Goal: Task Accomplishment & Management: Manage account settings

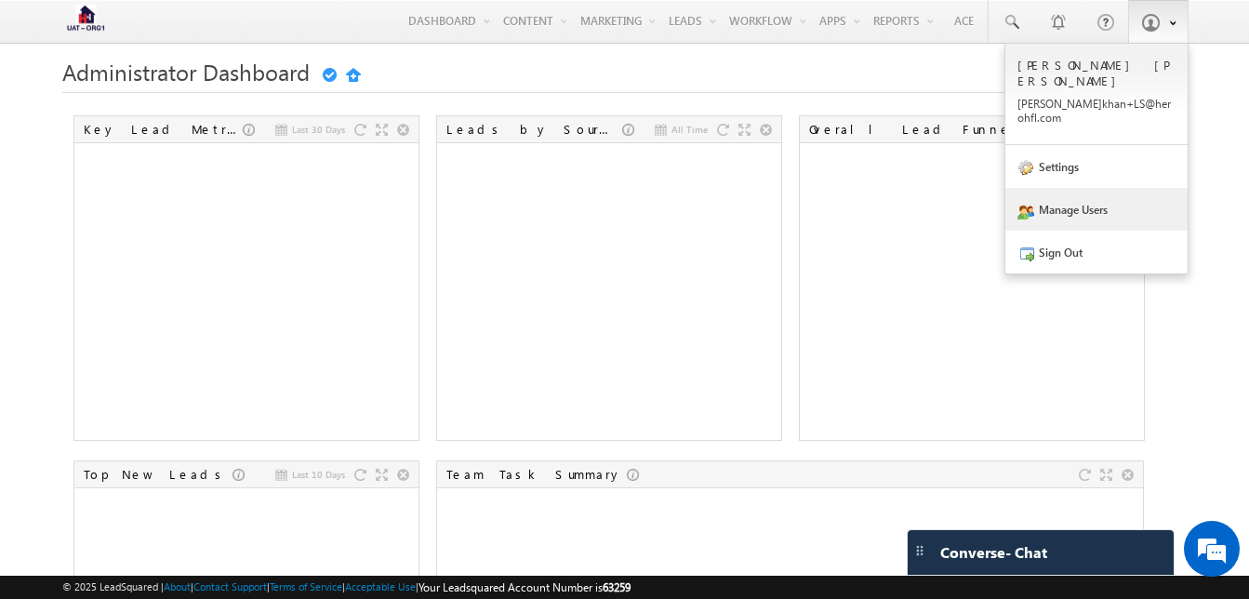
click at [1065, 188] on link "Manage Users" at bounding box center [1096, 209] width 182 height 43
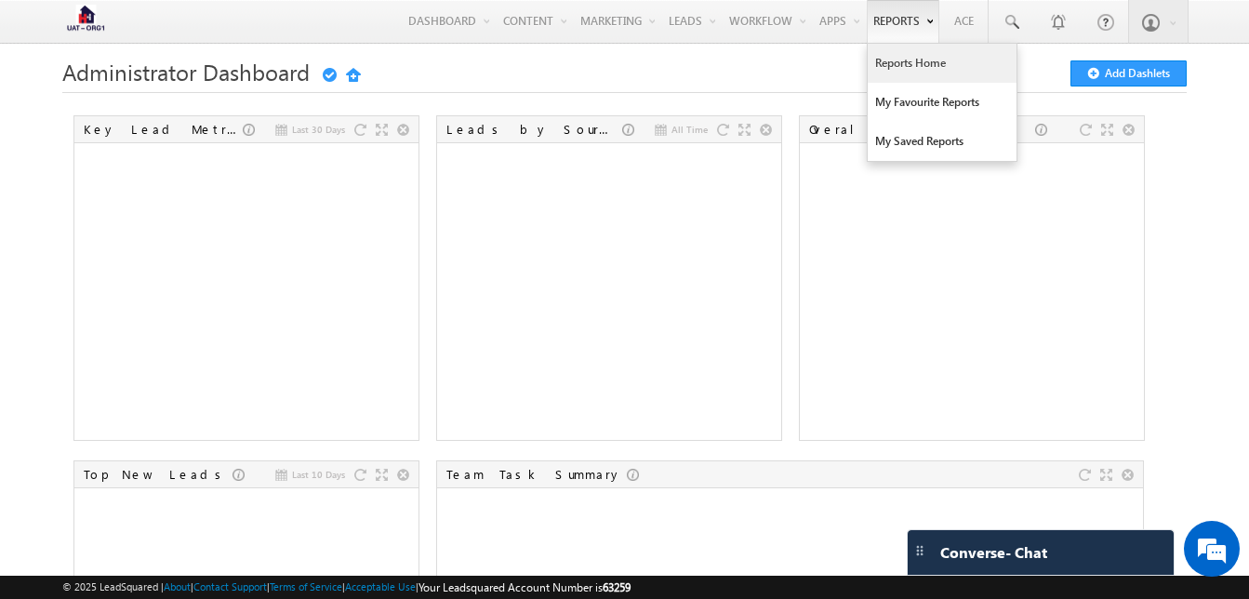
click at [901, 66] on link "Reports Home" at bounding box center [941, 63] width 149 height 39
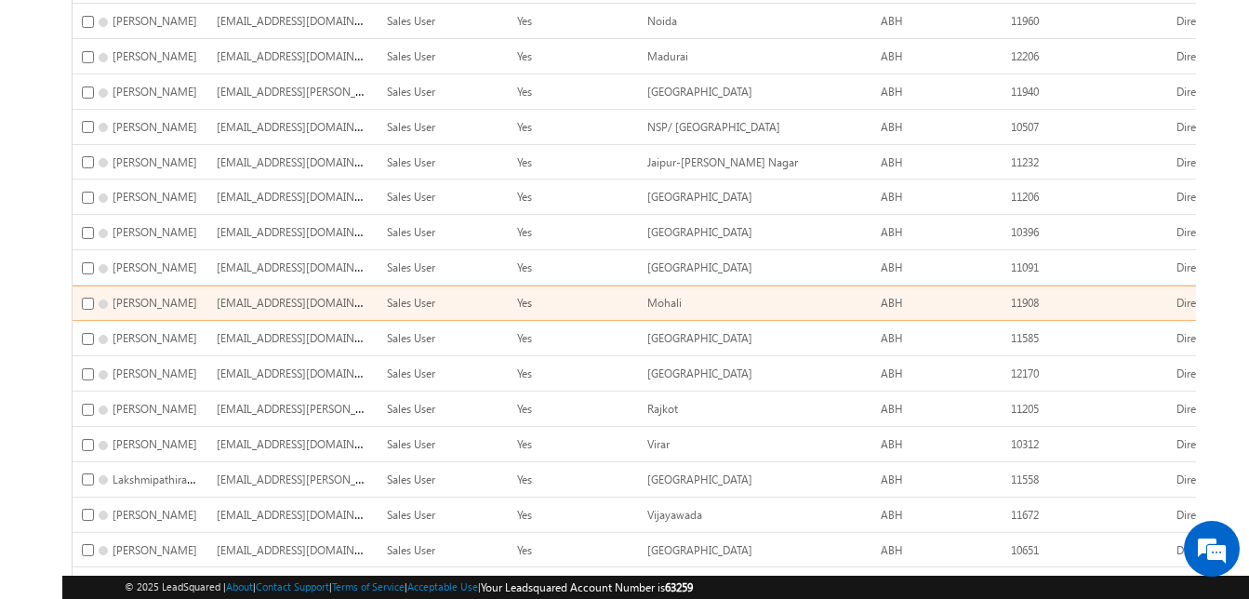
scroll to position [655, 0]
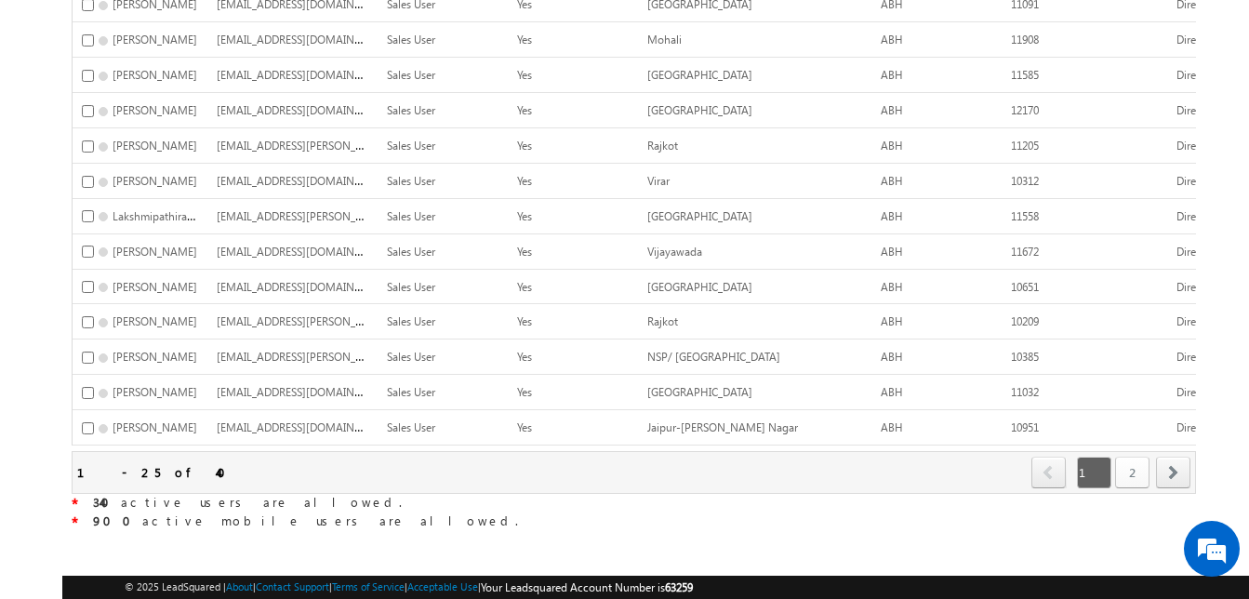
click at [1131, 457] on link "2" at bounding box center [1132, 473] width 34 height 32
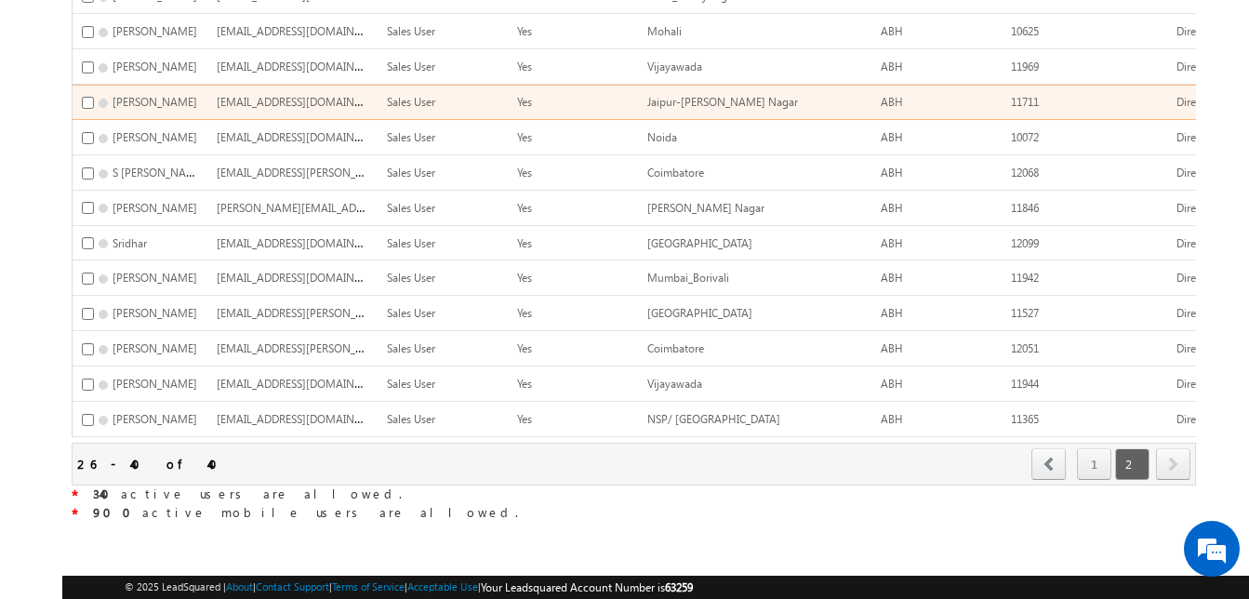
scroll to position [311, 0]
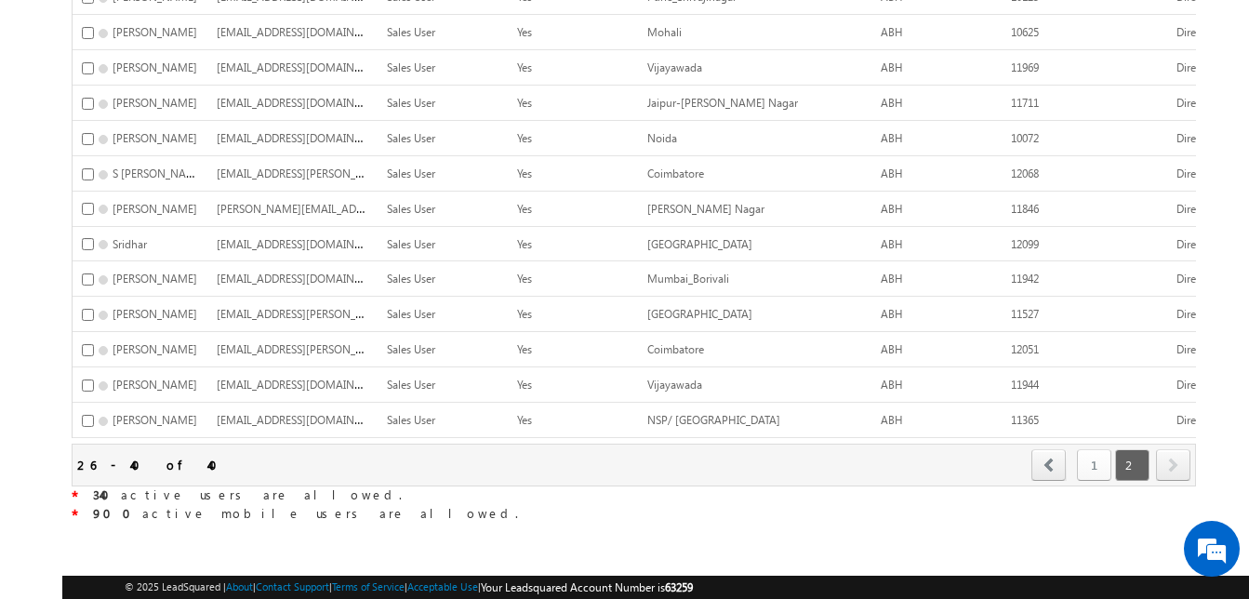
click at [1094, 453] on link "1" at bounding box center [1094, 465] width 34 height 32
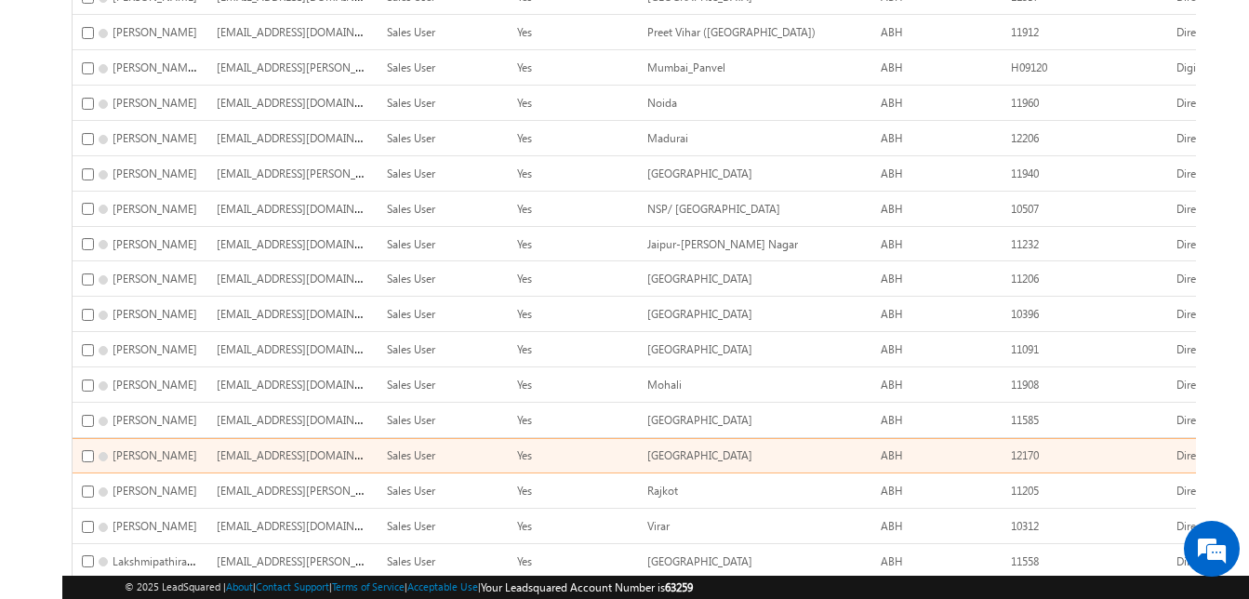
scroll to position [655, 0]
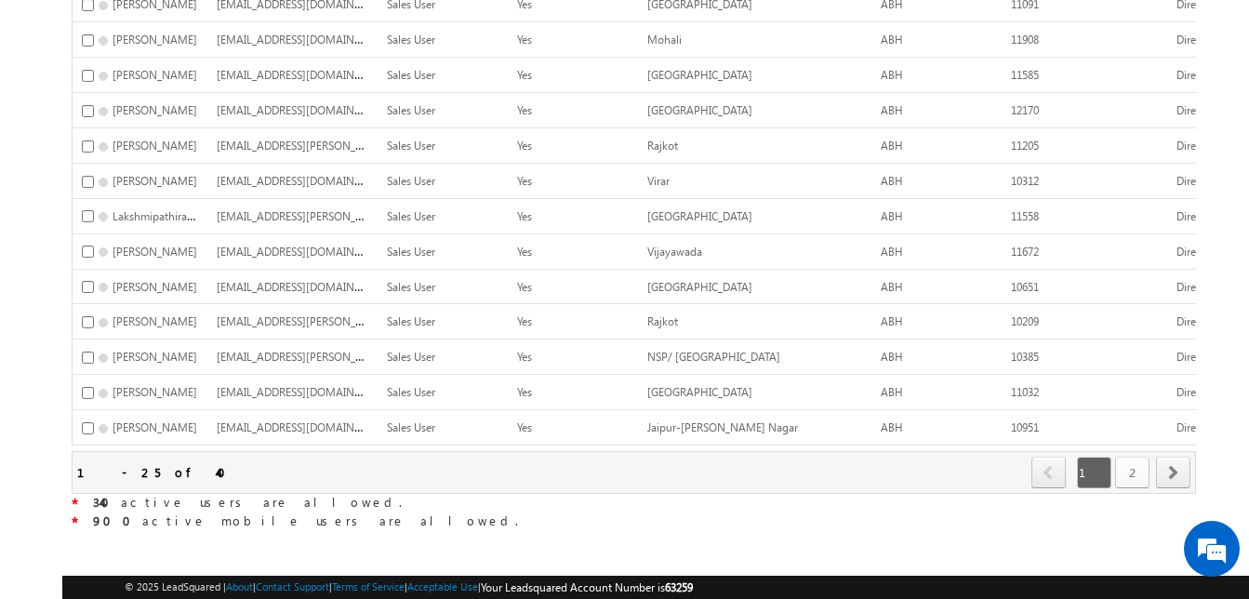
click at [1141, 457] on link "2" at bounding box center [1132, 473] width 34 height 32
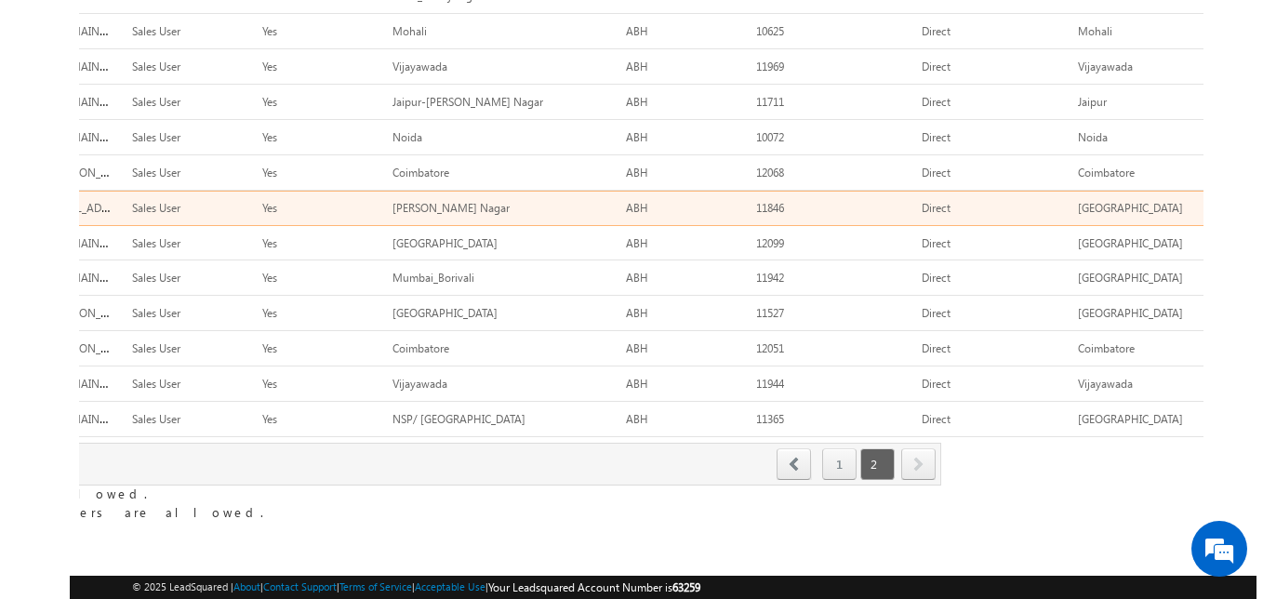
scroll to position [0, 262]
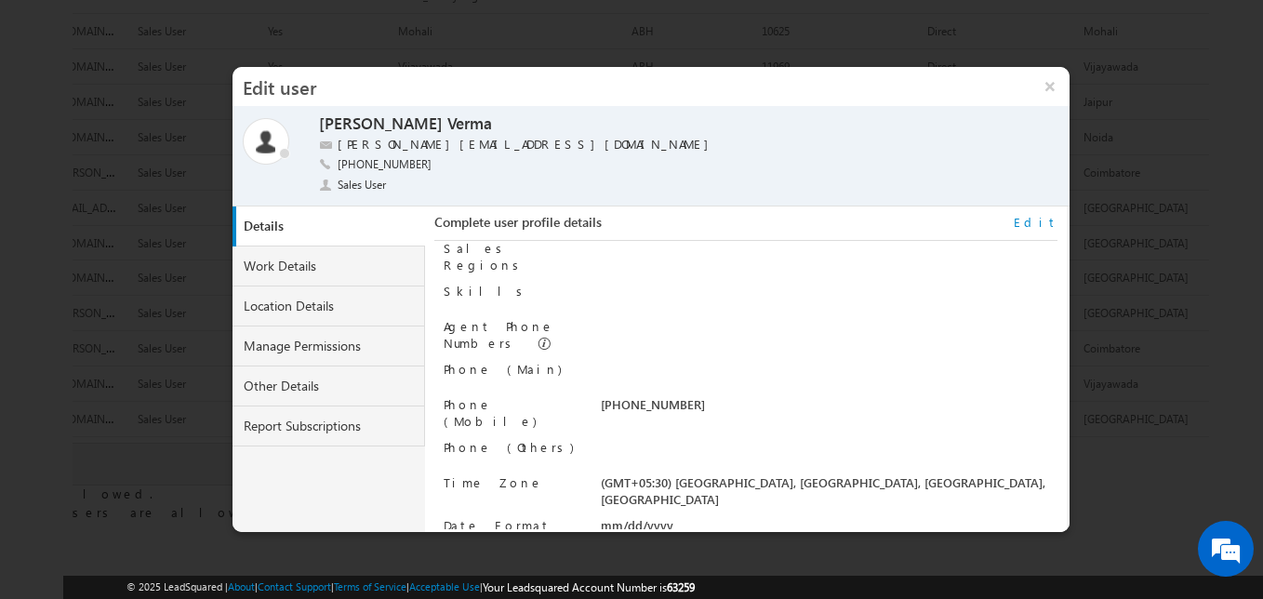
scroll to position [188, 0]
click at [309, 268] on link "Work Details" at bounding box center [328, 266] width 193 height 40
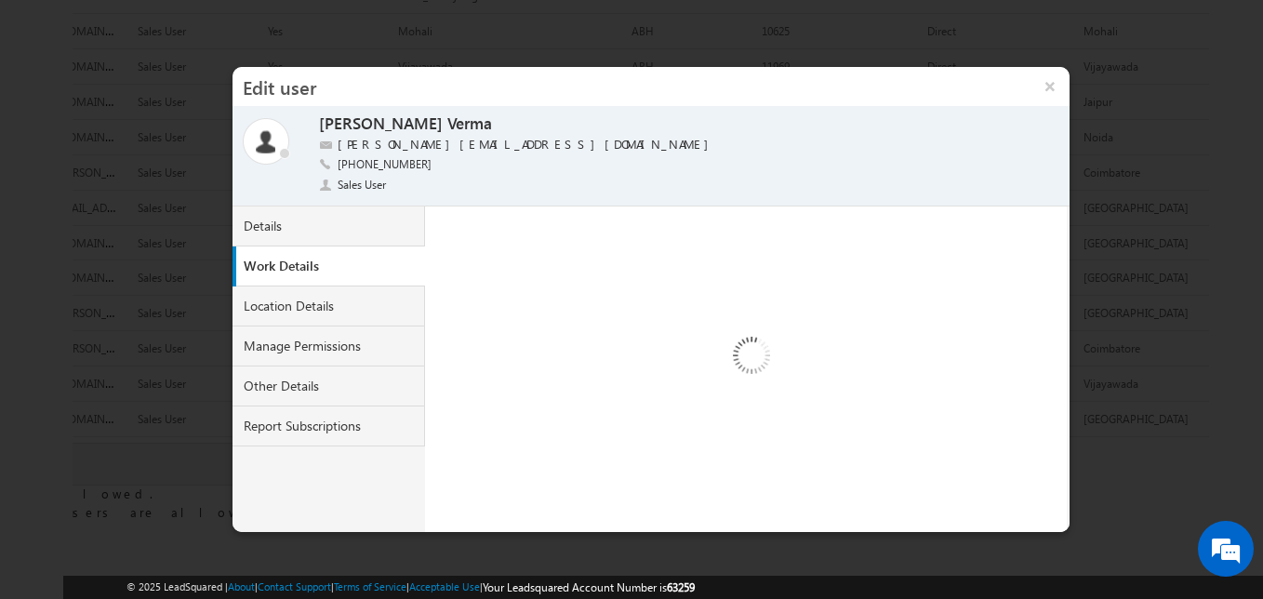
click at [818, 444] on img at bounding box center [750, 358] width 192 height 192
click at [329, 306] on link "Location Details" at bounding box center [328, 306] width 193 height 40
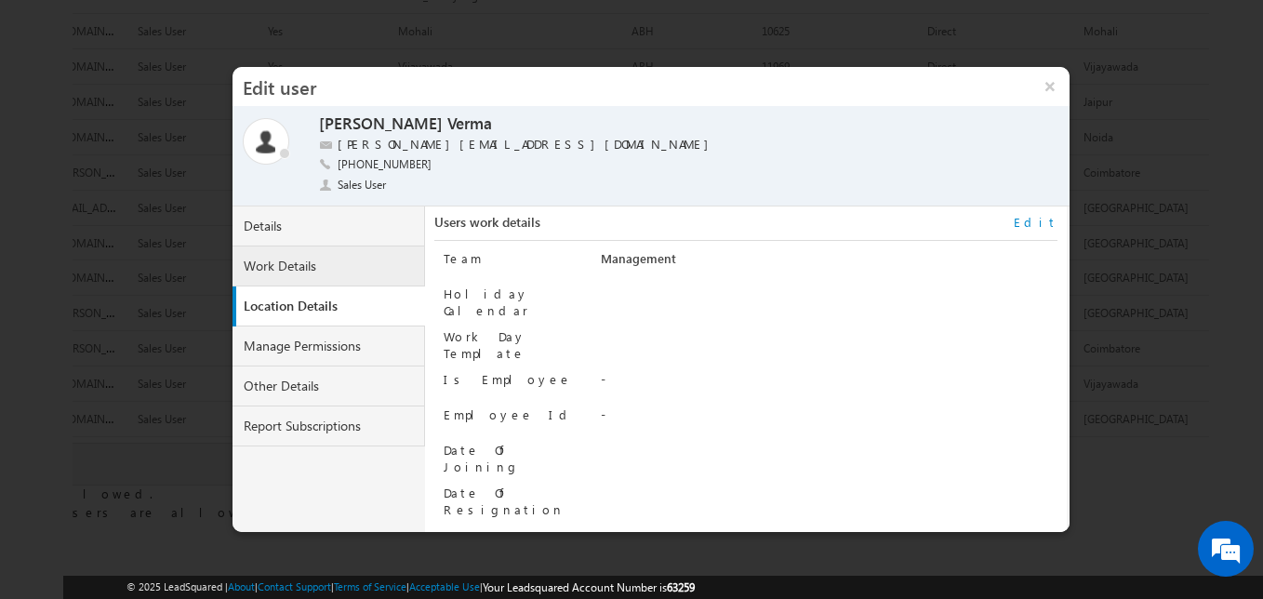
click at [297, 269] on link "Work Details" at bounding box center [328, 266] width 193 height 40
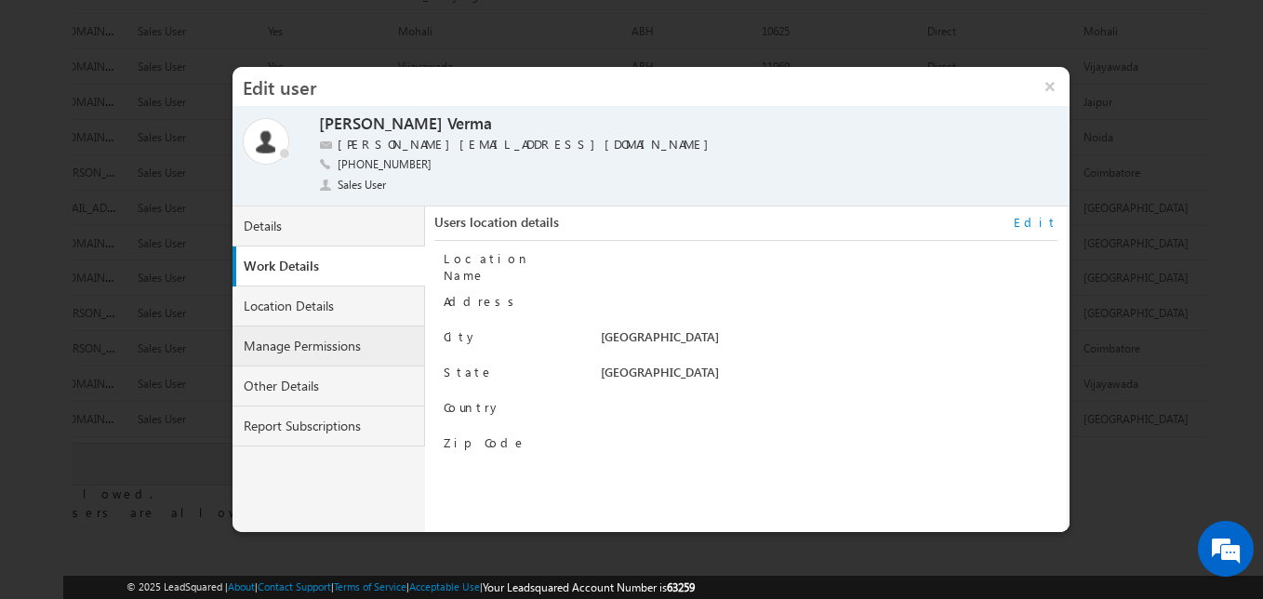
click at [350, 350] on link "Manage Permissions" at bounding box center [328, 346] width 193 height 40
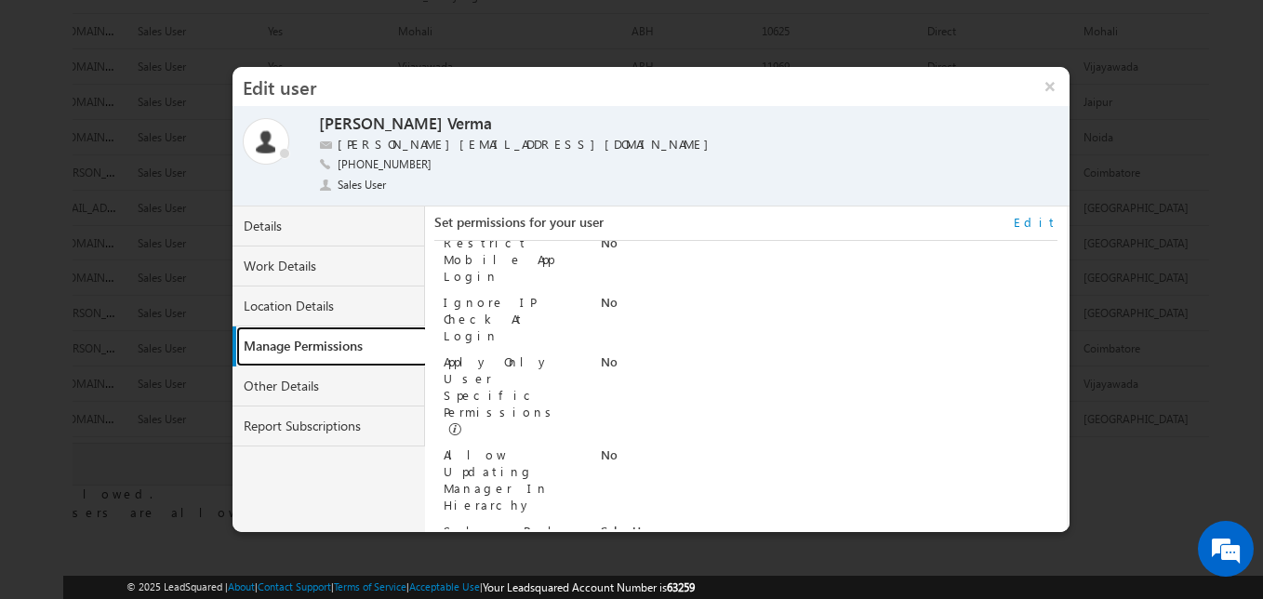
scroll to position [0, 0]
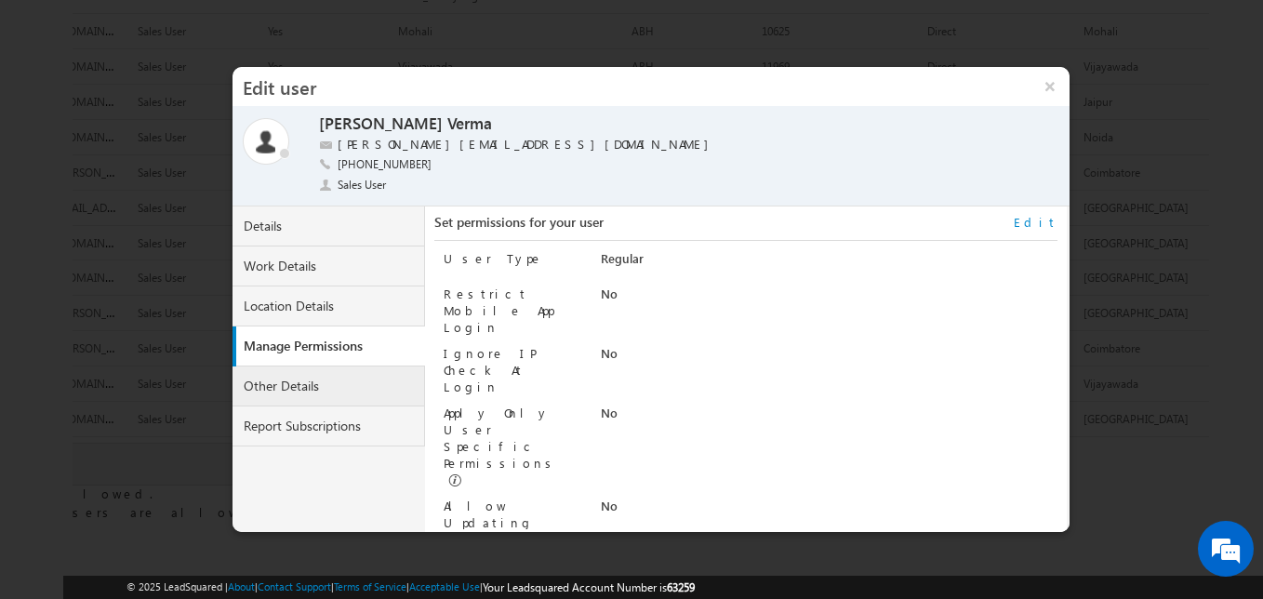
click at [319, 394] on link "Other Details" at bounding box center [328, 386] width 193 height 40
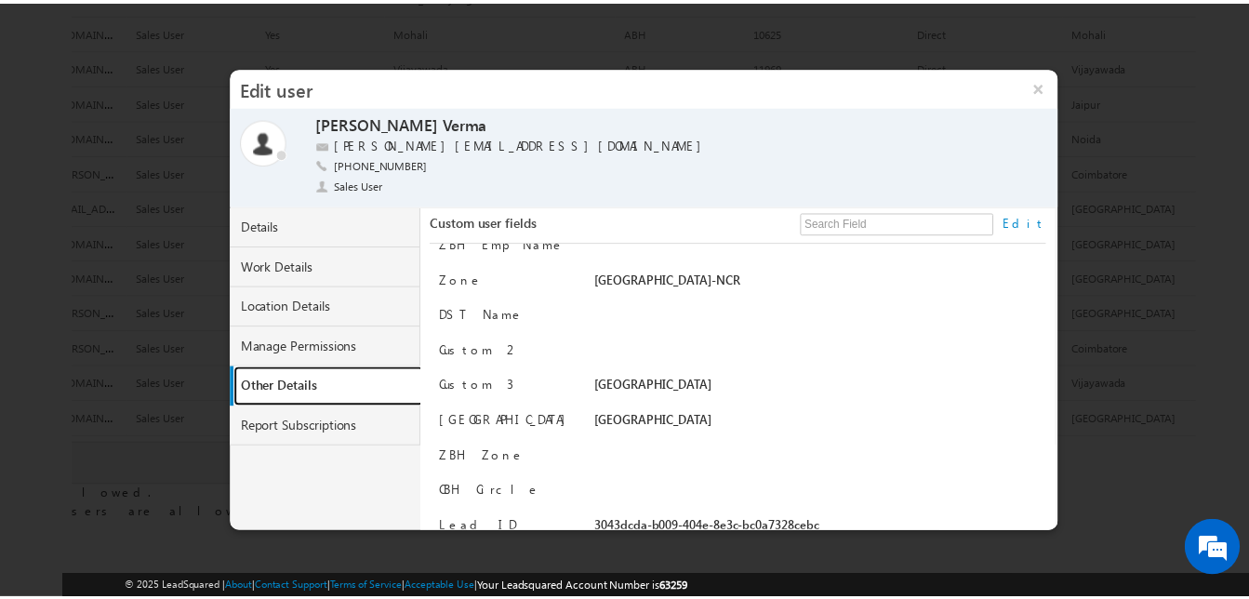
scroll to position [1462, 0]
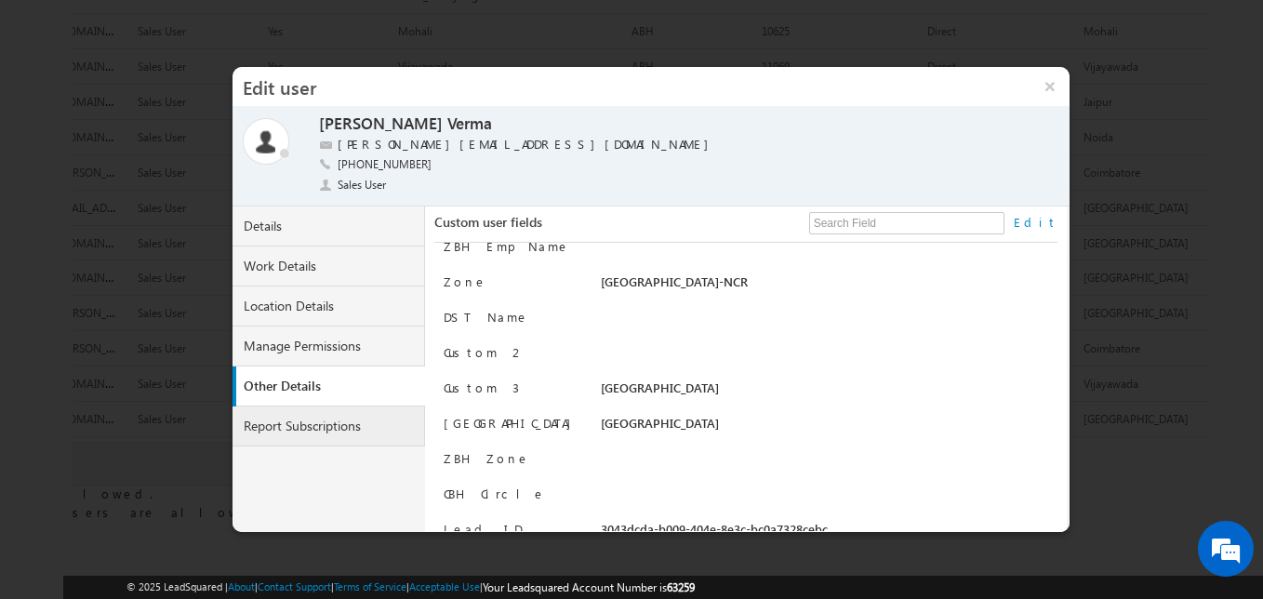
click at [320, 423] on link "Report Subscriptions" at bounding box center [328, 426] width 193 height 40
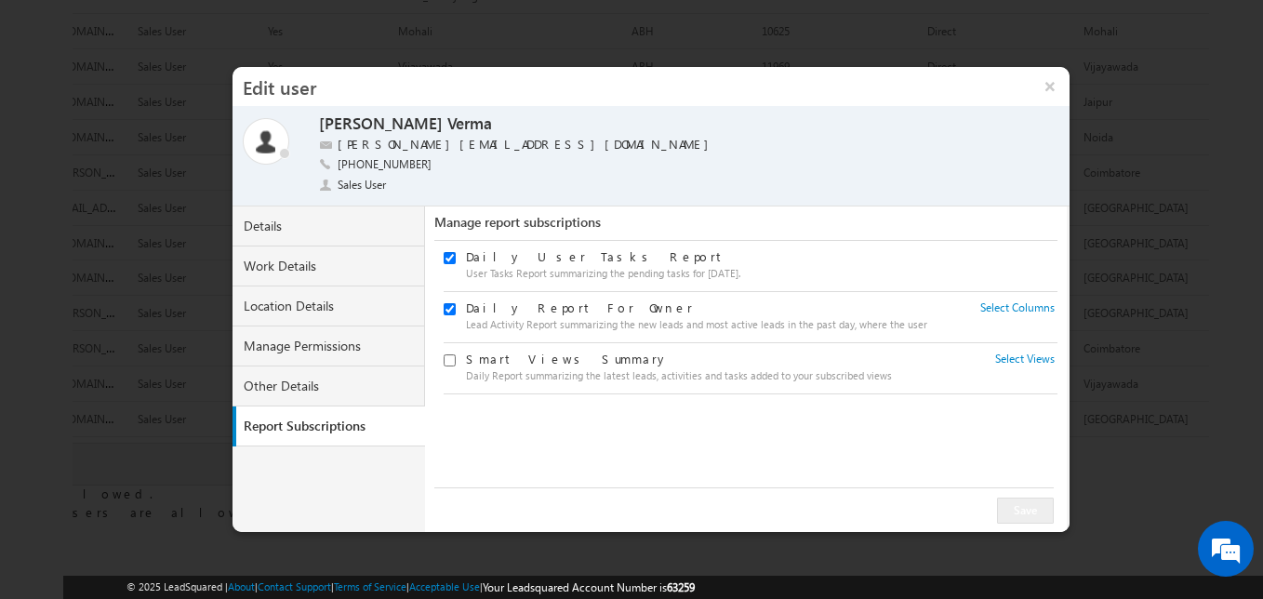
click at [1202, 132] on div at bounding box center [631, 299] width 1263 height 599
click at [1040, 93] on button "×" at bounding box center [1049, 86] width 40 height 39
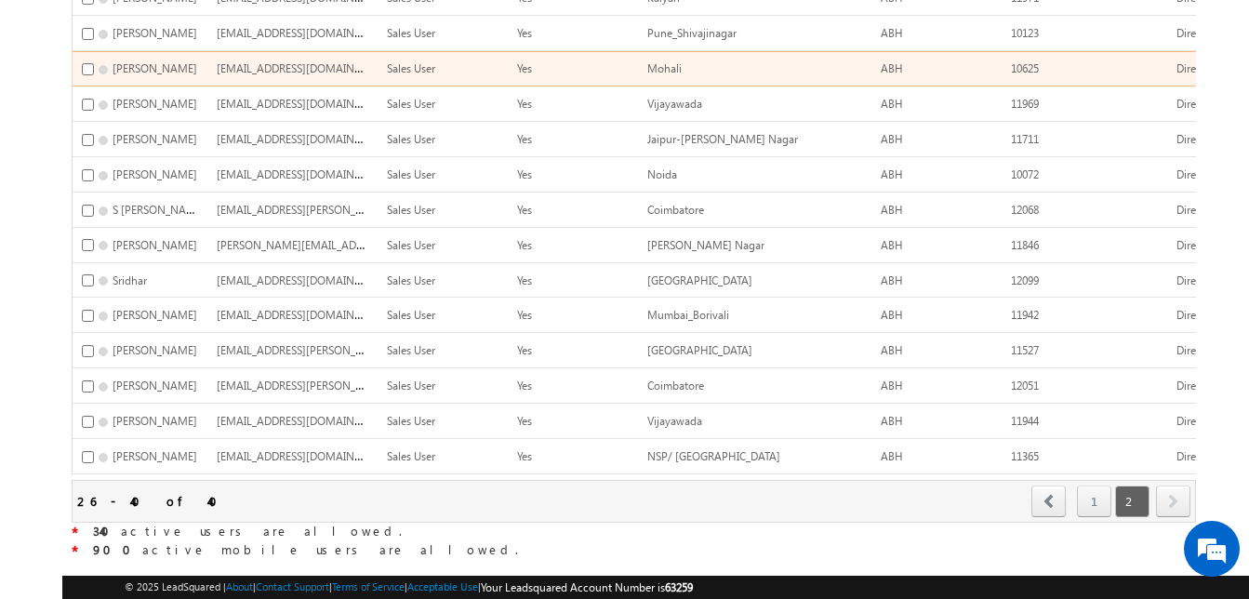
scroll to position [273, 0]
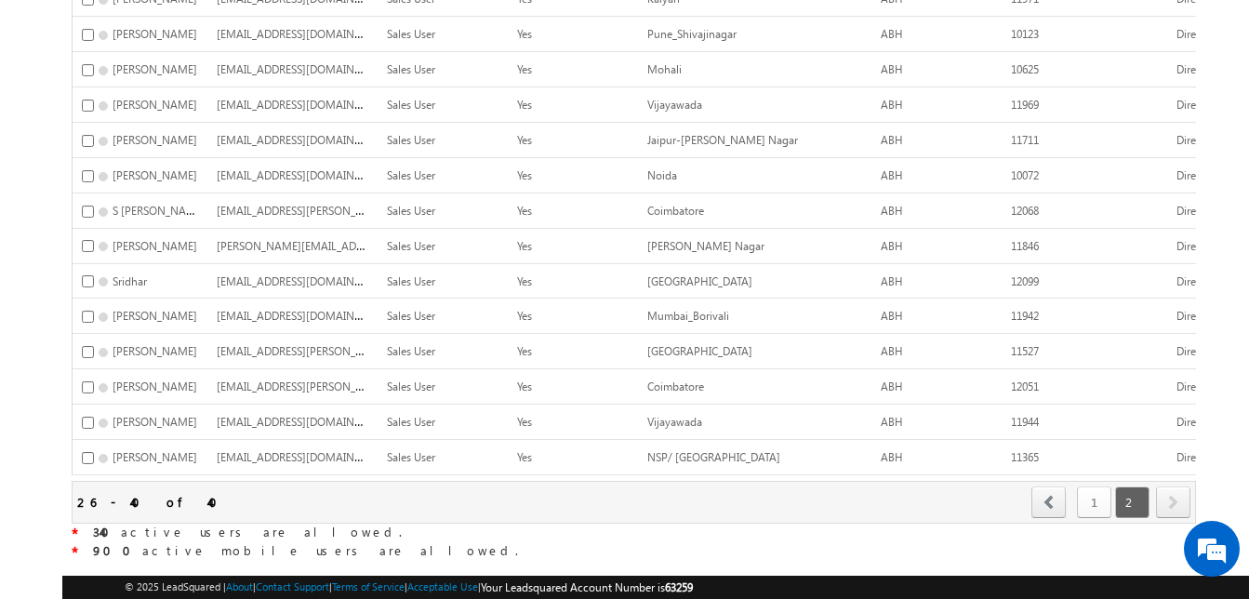
click at [1092, 486] on link "1" at bounding box center [1094, 502] width 34 height 32
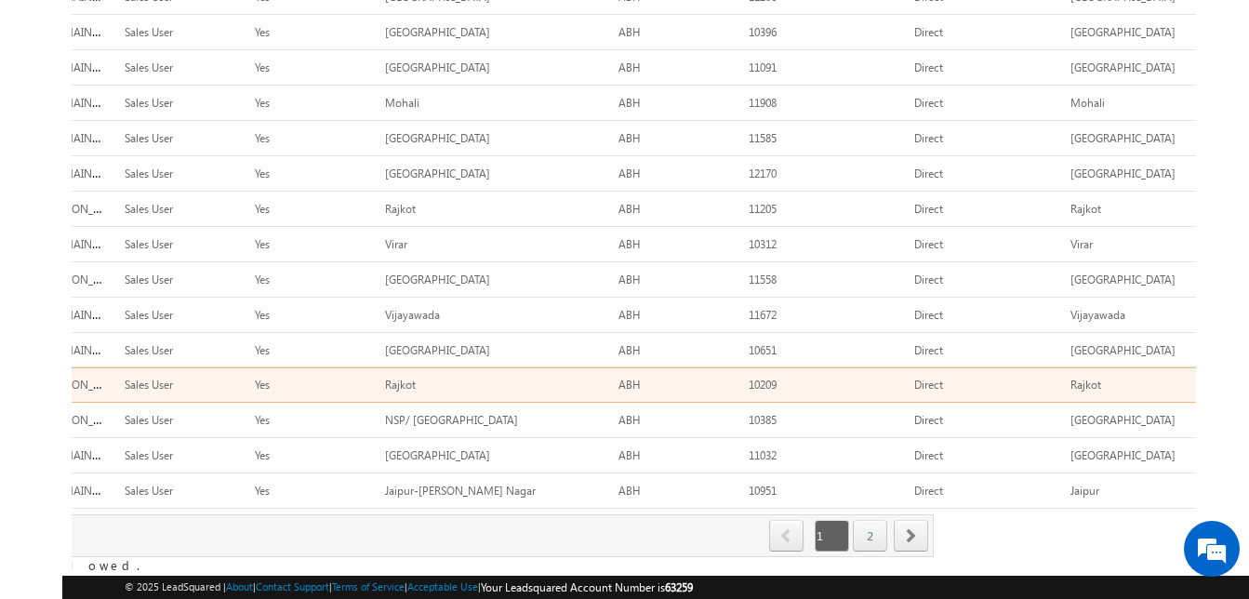
scroll to position [0, 0]
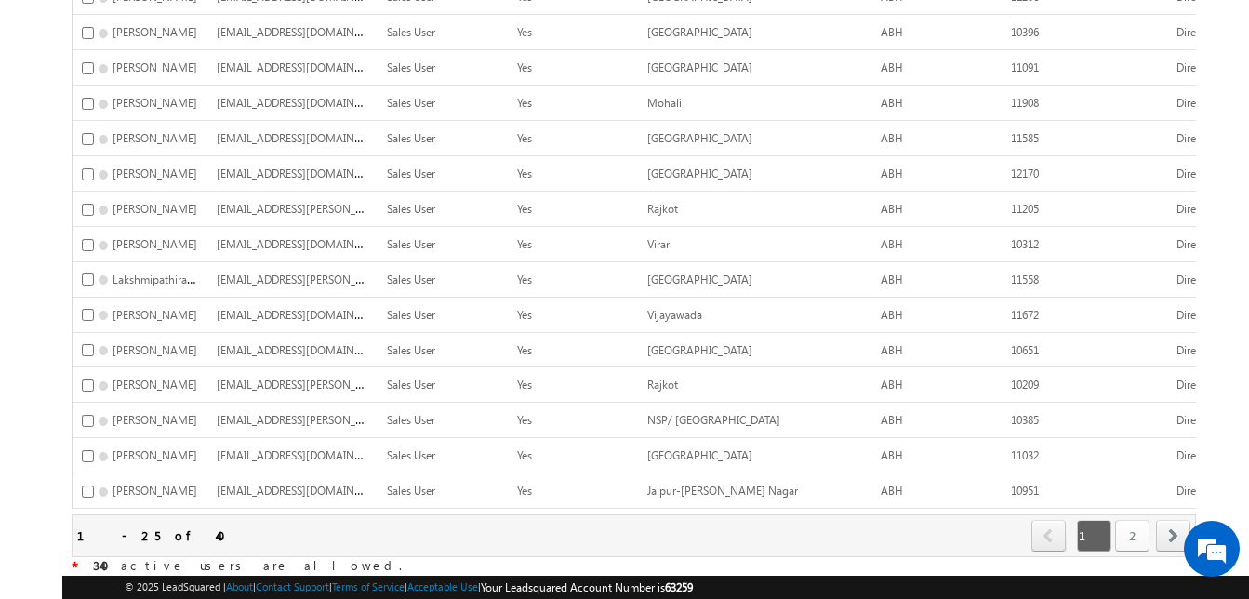
click at [1126, 520] on link "2" at bounding box center [1132, 536] width 34 height 32
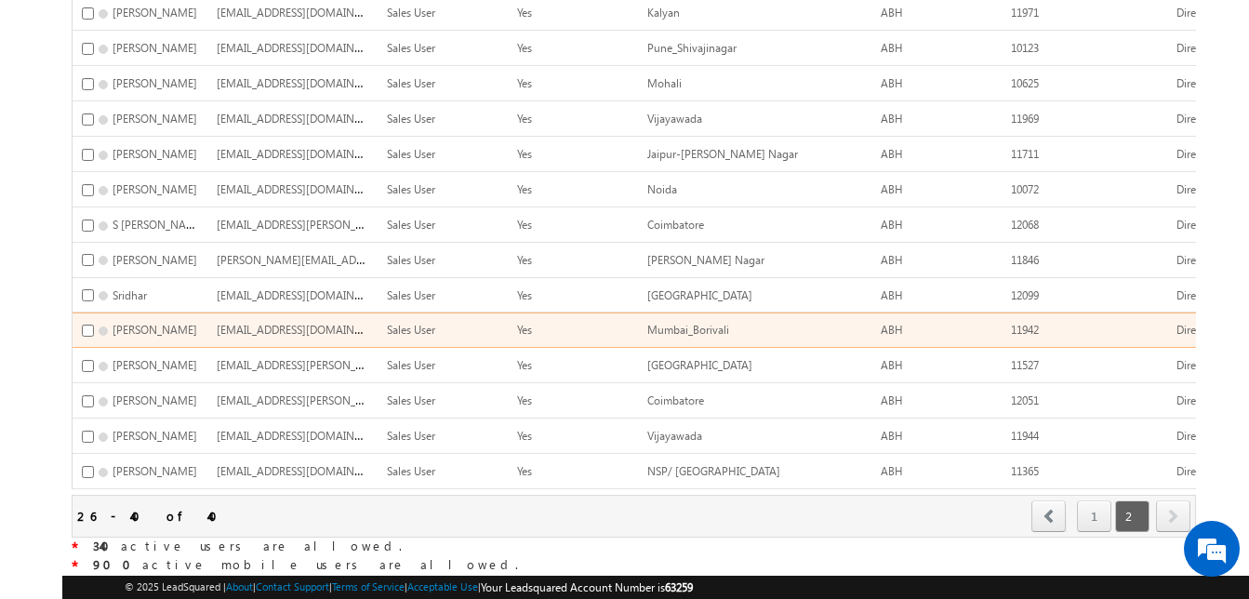
scroll to position [258, 0]
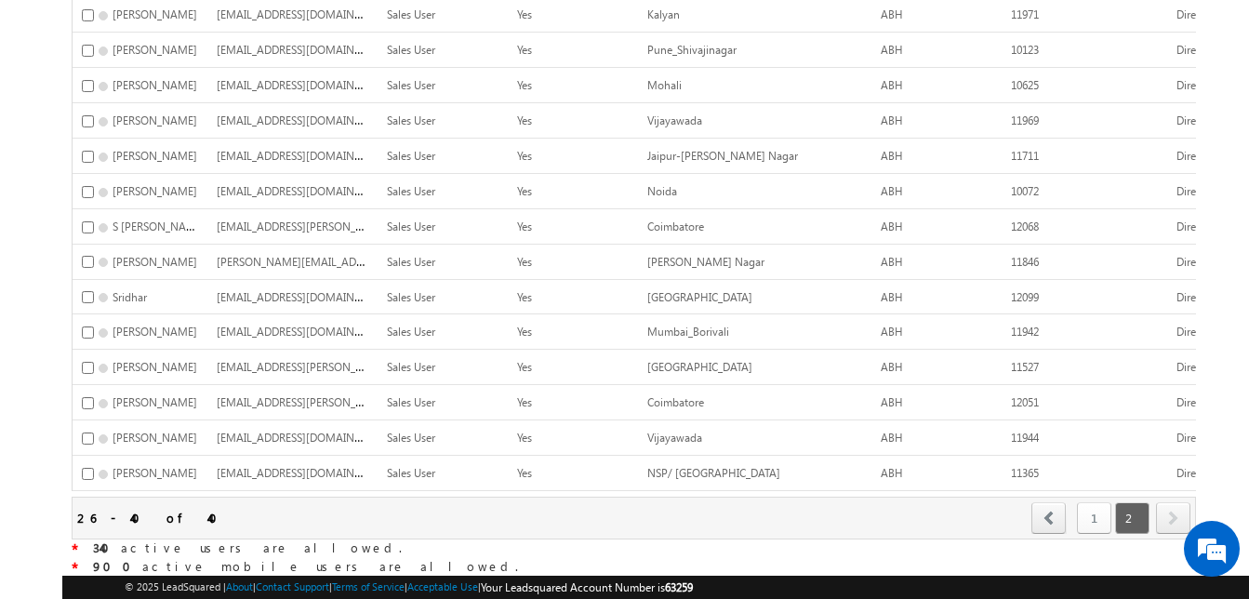
click at [1097, 509] on link "1" at bounding box center [1094, 518] width 34 height 32
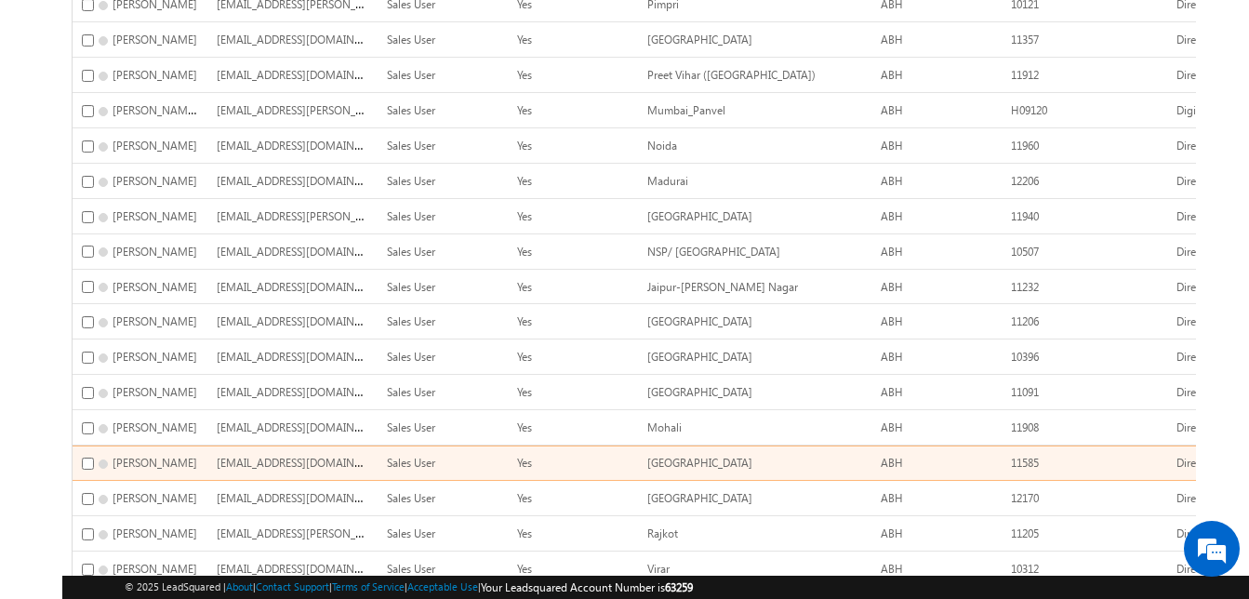
scroll to position [0, 0]
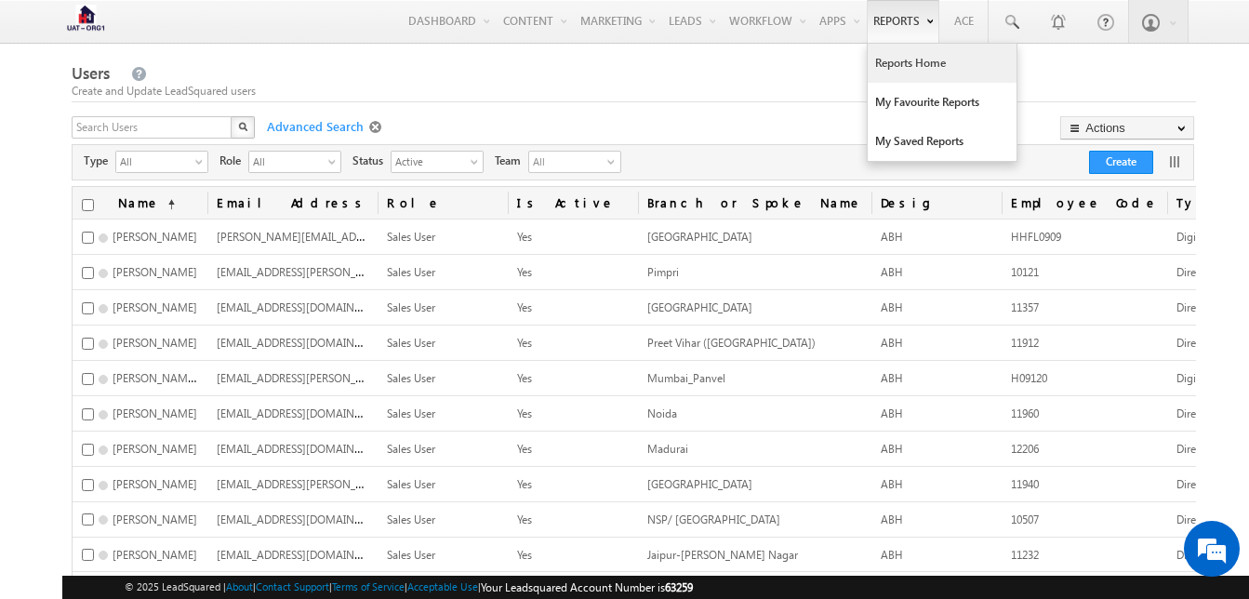
click at [913, 72] on link "Reports Home" at bounding box center [941, 63] width 149 height 39
